Goal: Entertainment & Leisure: Consume media (video, audio)

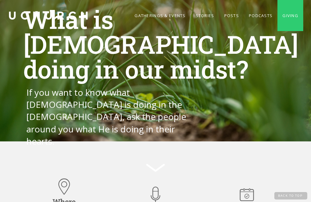
scroll to position [2, 0]
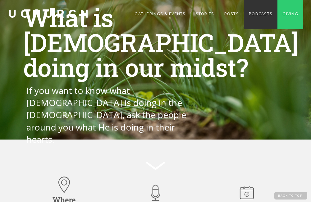
click at [253, 14] on link "Podcasts" at bounding box center [261, 13] width 34 height 31
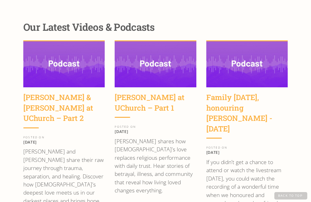
scroll to position [843, 0]
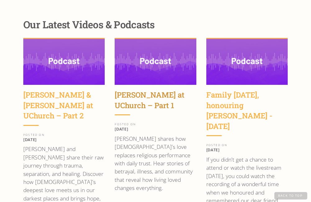
click at [135, 90] on div "[PERSON_NAME] at UChurch – Part 1" at bounding box center [155, 100] width 81 height 21
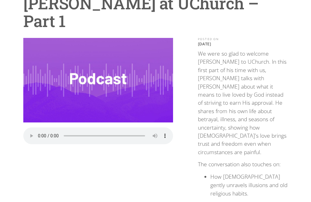
scroll to position [77, 0]
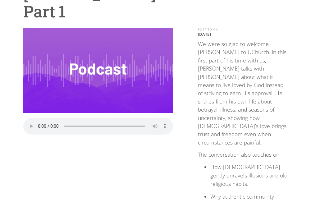
click at [126, 170] on div "Play the Audio Your browser does not support the audio element." at bounding box center [98, 184] width 150 height 313
